Goal: Task Accomplishment & Management: Use online tool/utility

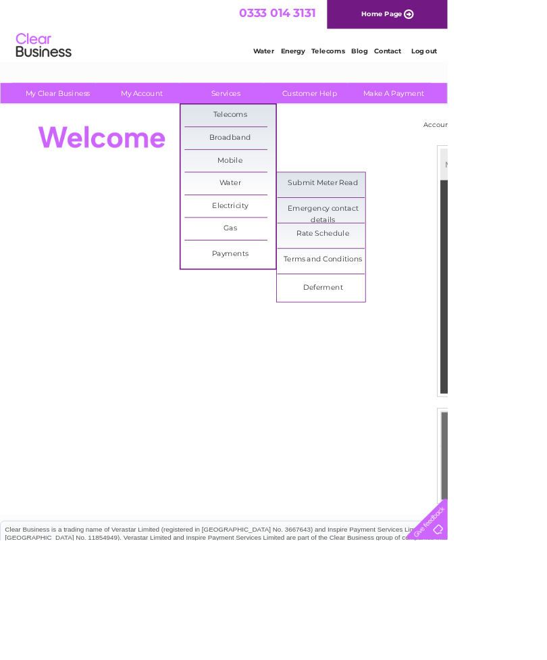
click at [435, 222] on link "Submit Meter Read" at bounding box center [395, 224] width 112 height 27
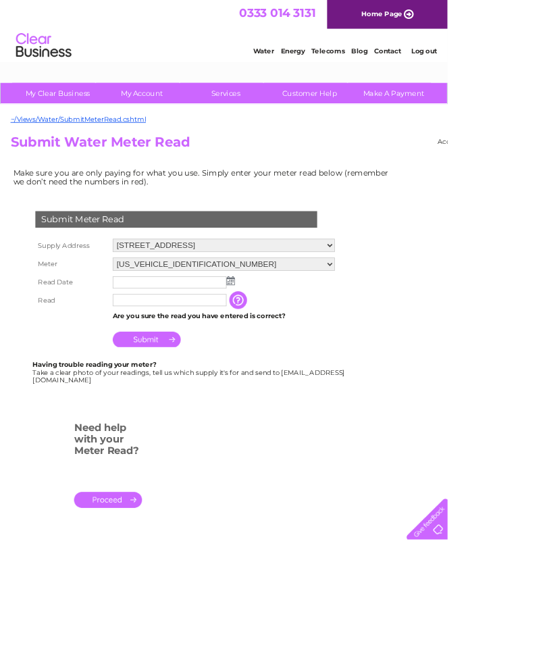
click at [285, 340] on img at bounding box center [282, 343] width 10 height 11
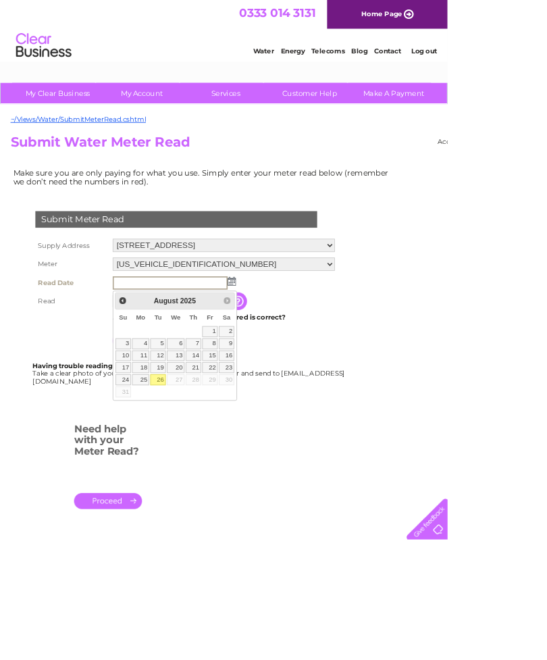
click at [228, 470] on table "Su Mo Tu We Th Fr Sa 1 2 3 4 5 6 7 8 9 10 11 12 13 14 15 16 17 18 19 20 21 22 2…" at bounding box center [214, 432] width 147 height 108
click at [202, 470] on link "26" at bounding box center [193, 465] width 19 height 14
type input "2025/08/26"
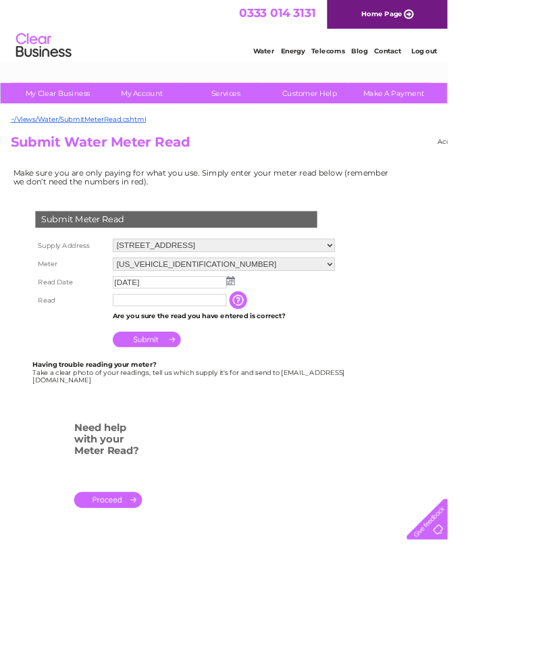
click at [201, 371] on input "text" at bounding box center [207, 367] width 139 height 15
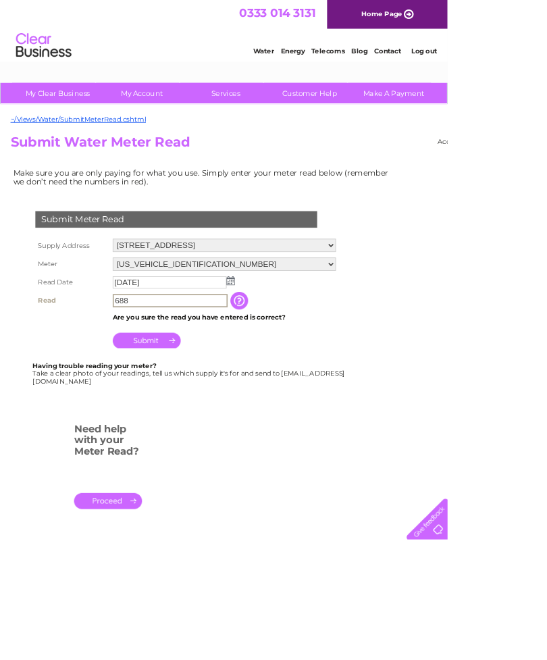
type input "688"
click at [215, 419] on input "Submit" at bounding box center [179, 416] width 83 height 19
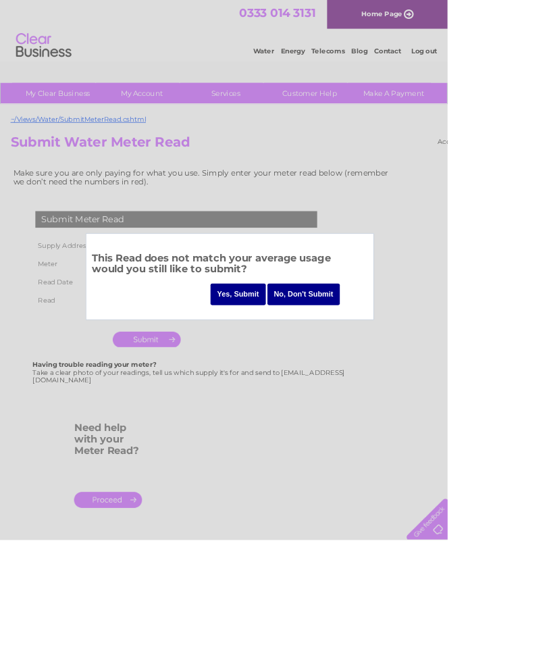
click at [304, 362] on input "Yes, Submit" at bounding box center [292, 360] width 68 height 26
